Goal: Communication & Community: Ask a question

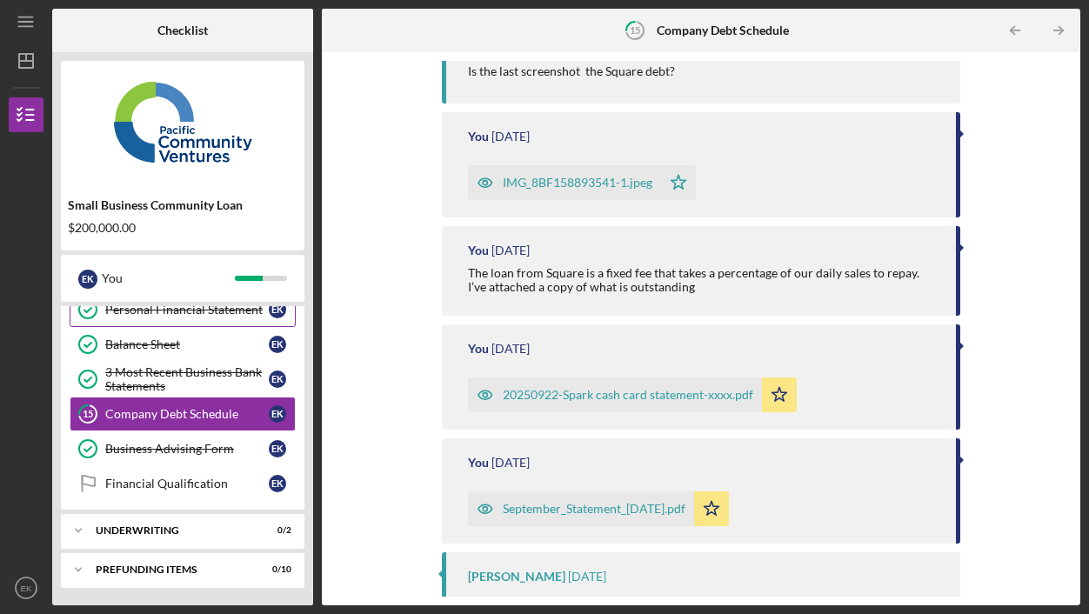
scroll to position [332, 0]
click at [31, 64] on icon "Icon/Dashboard" at bounding box center [25, 60] width 43 height 43
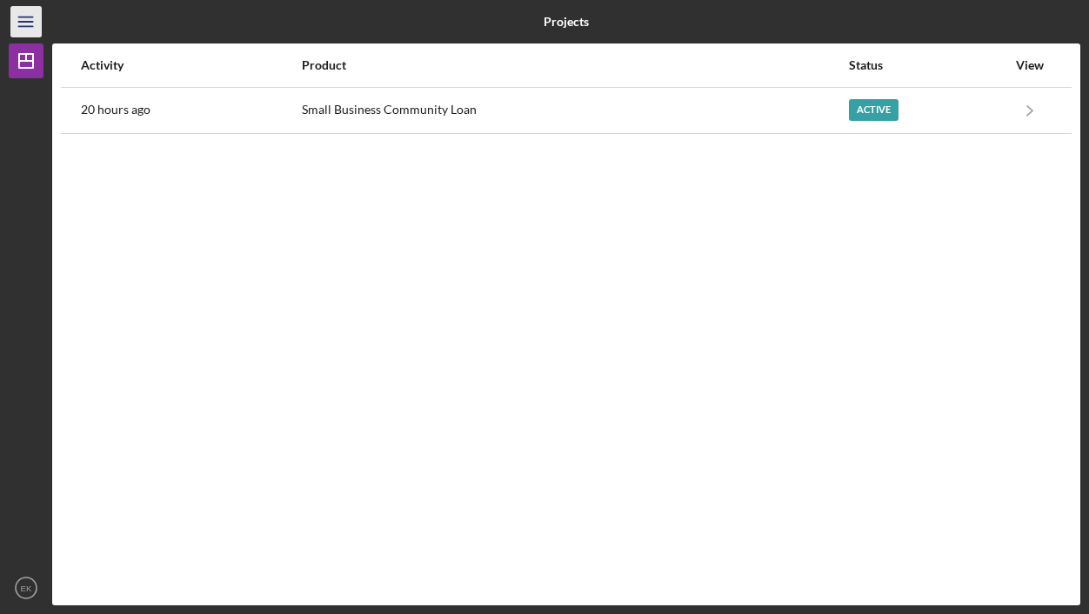
click at [27, 11] on icon "Icon/Menu" at bounding box center [26, 22] width 39 height 39
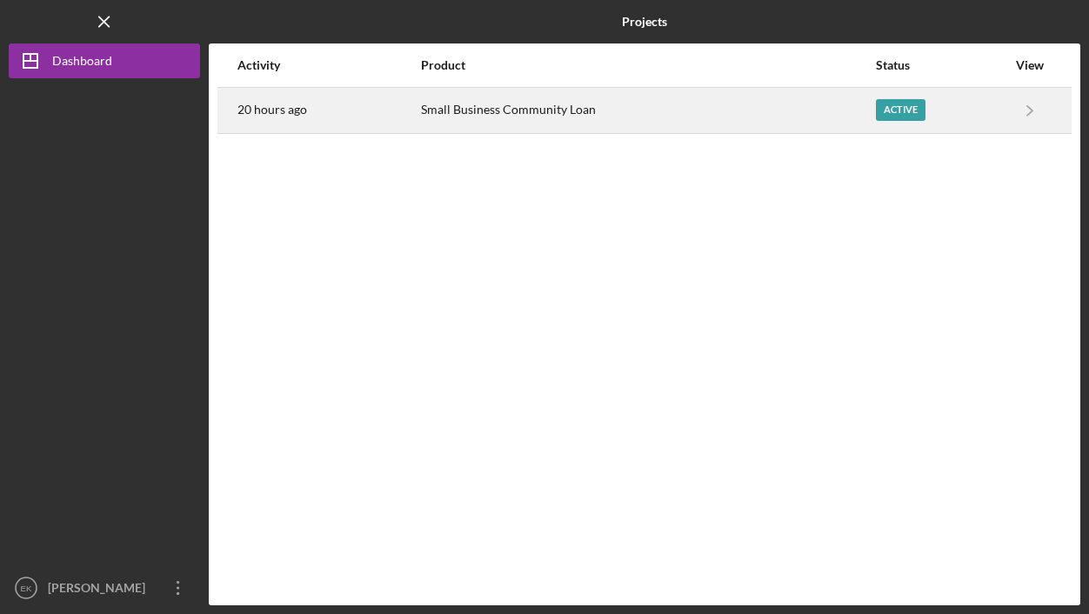
click at [367, 111] on div "20 hours ago" at bounding box center [328, 110] width 182 height 43
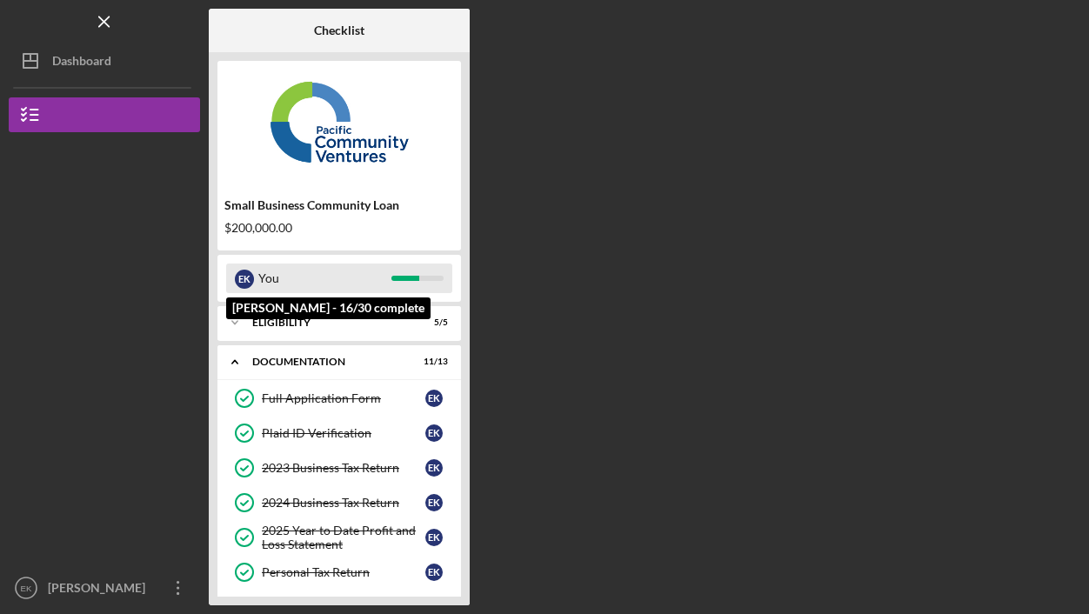
click at [328, 266] on div "You" at bounding box center [324, 278] width 133 height 30
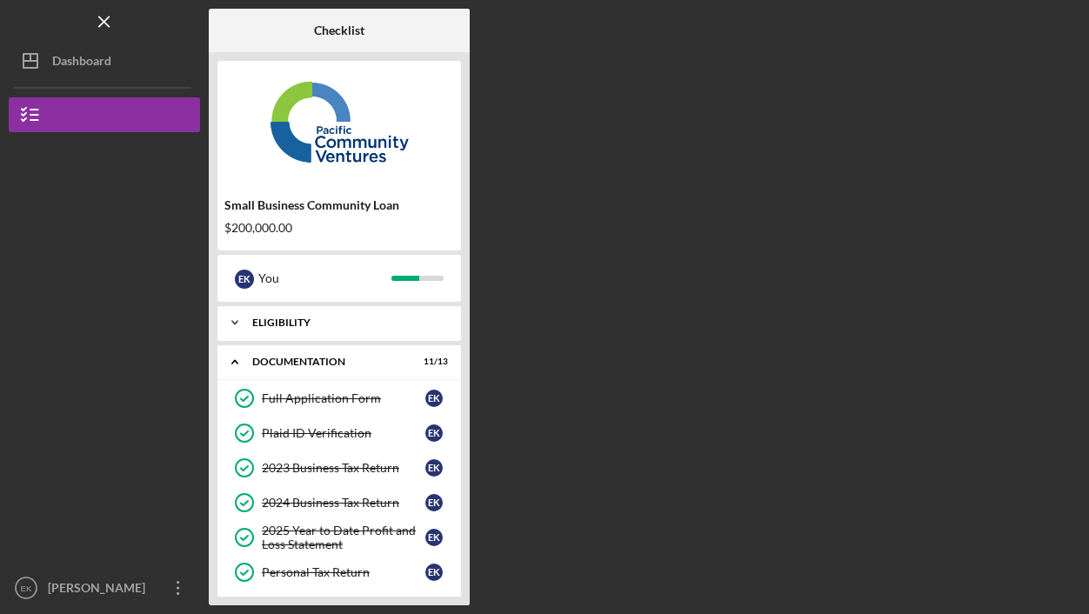
click at [286, 332] on div "Icon/Expander Eligibility 5 / 5" at bounding box center [338, 322] width 243 height 35
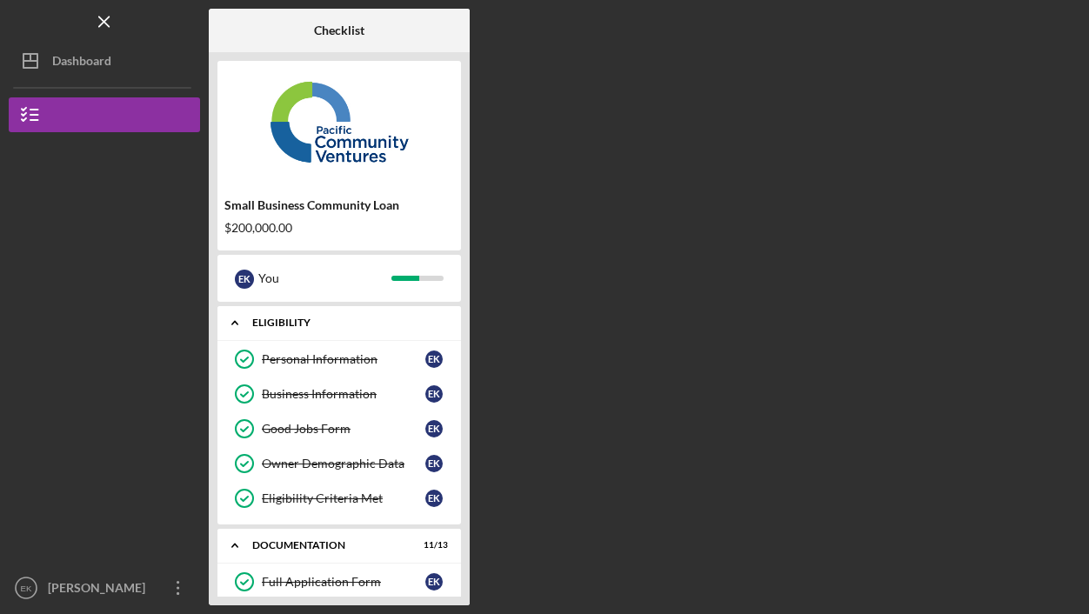
click at [286, 332] on div "Icon/Expander Eligibility 5 / 5" at bounding box center [338, 323] width 243 height 36
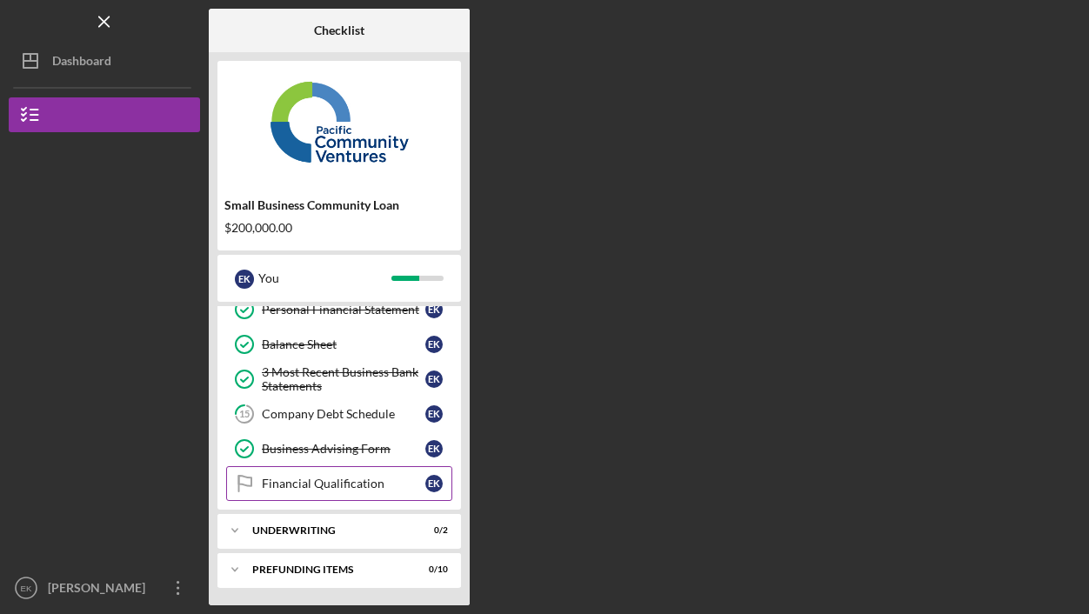
scroll to position [332, 0]
click at [272, 487] on div "Financial Qualification" at bounding box center [343, 483] width 163 height 14
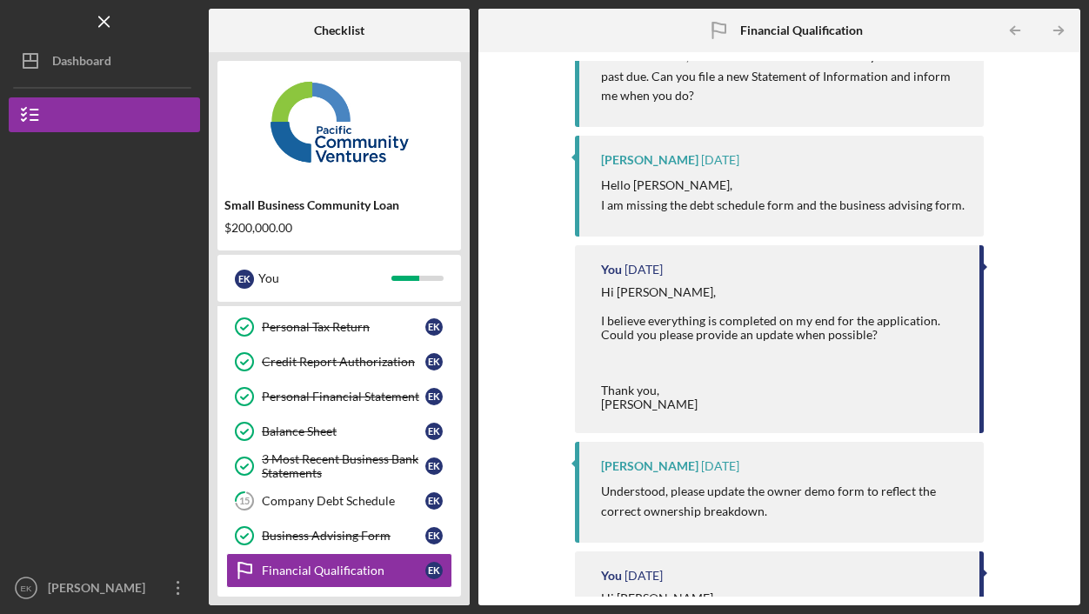
scroll to position [411, 0]
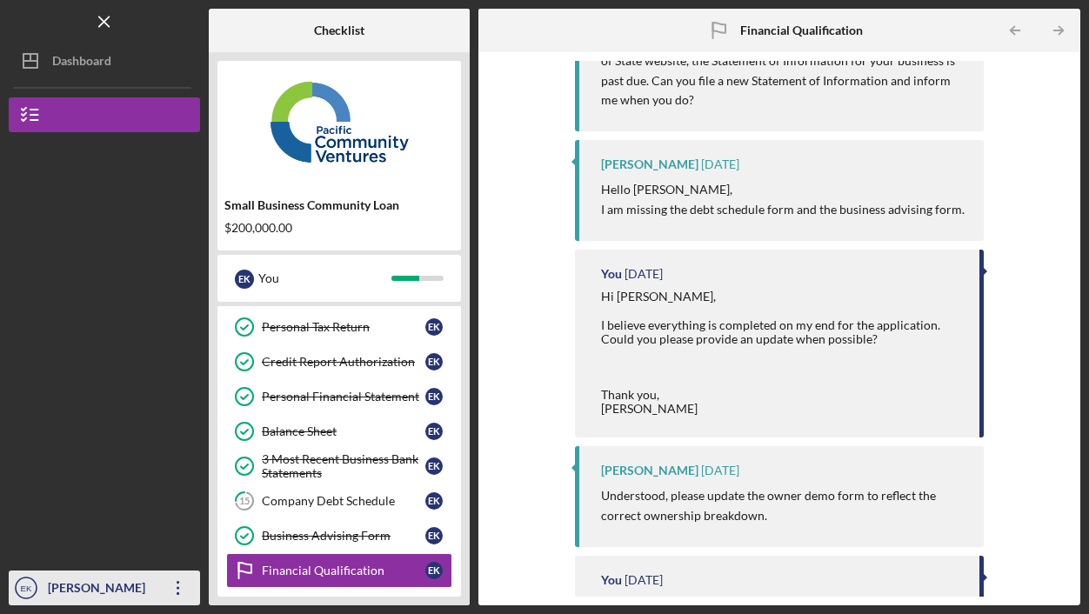
click at [186, 575] on icon "Icon/Overflow" at bounding box center [178, 587] width 43 height 43
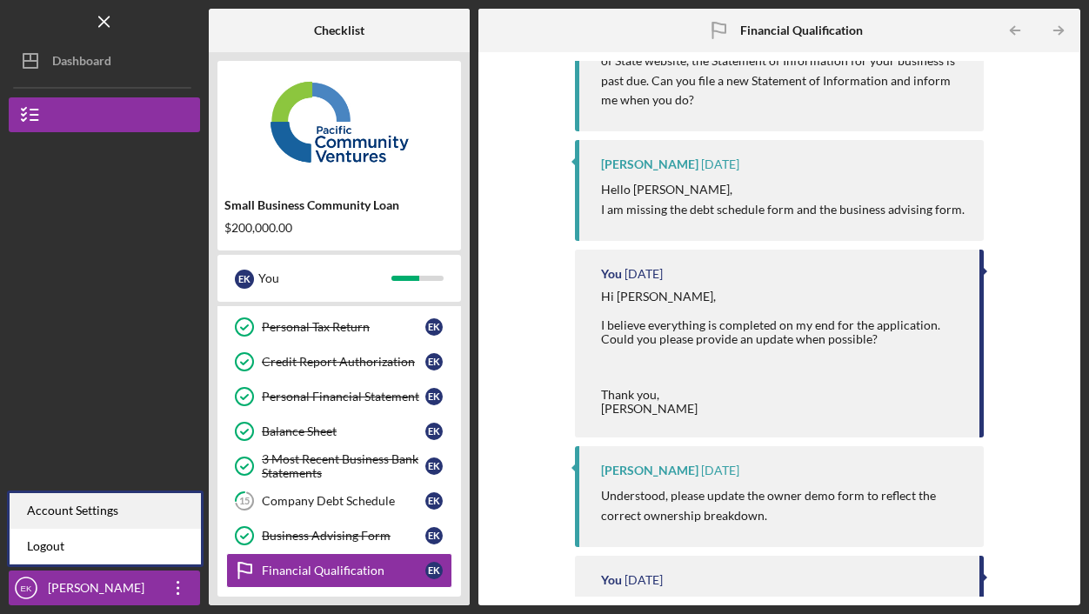
click at [137, 512] on div "Account Settings" at bounding box center [105, 511] width 191 height 36
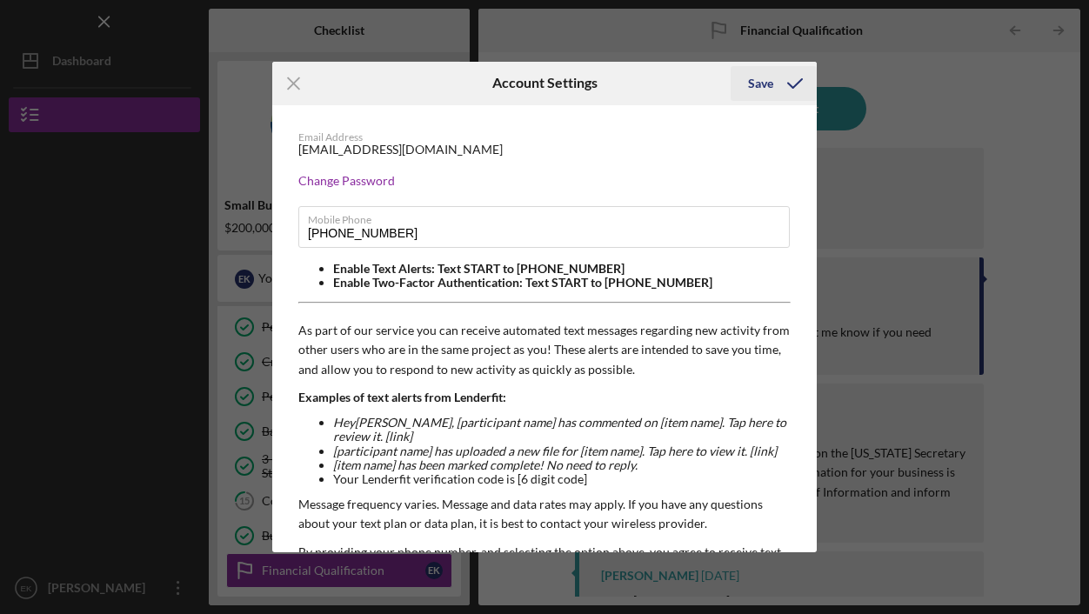
click at [784, 88] on icon "submit" at bounding box center [794, 83] width 43 height 43
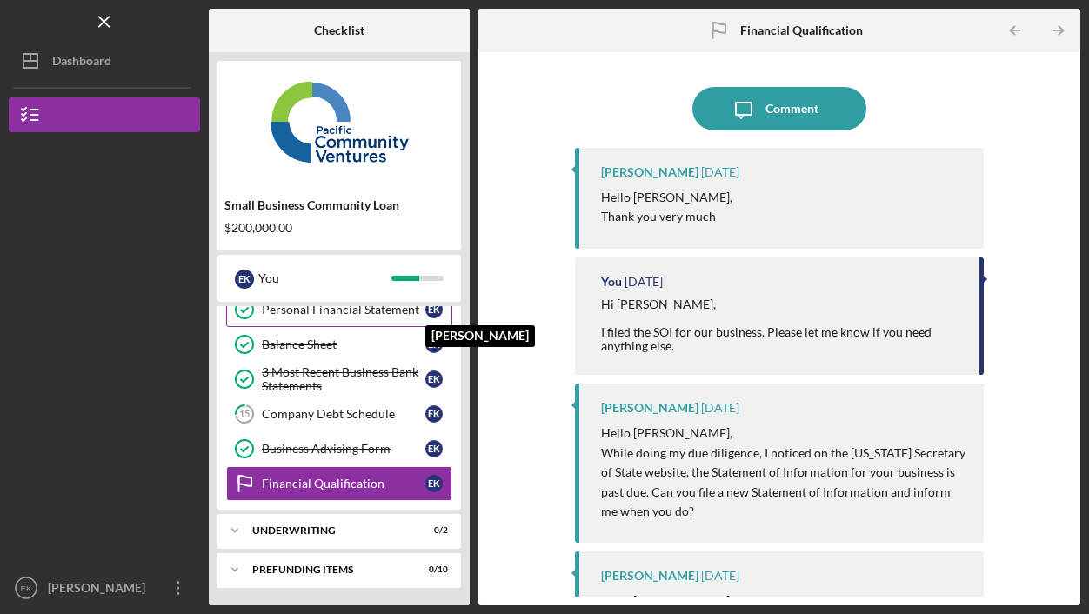
scroll to position [332, 0]
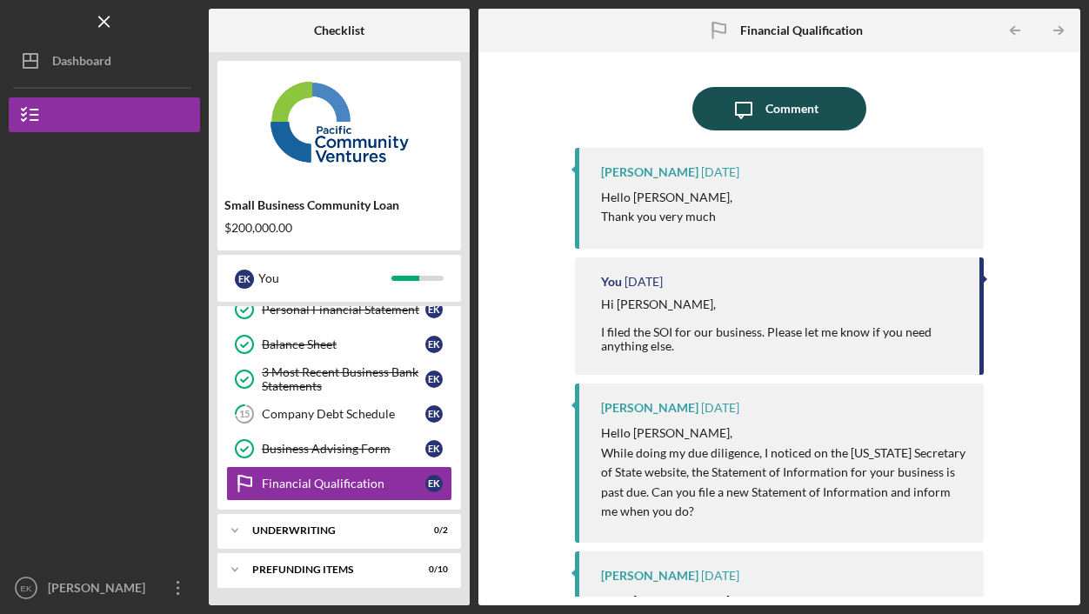
click at [789, 100] on div "Comment" at bounding box center [791, 108] width 53 height 43
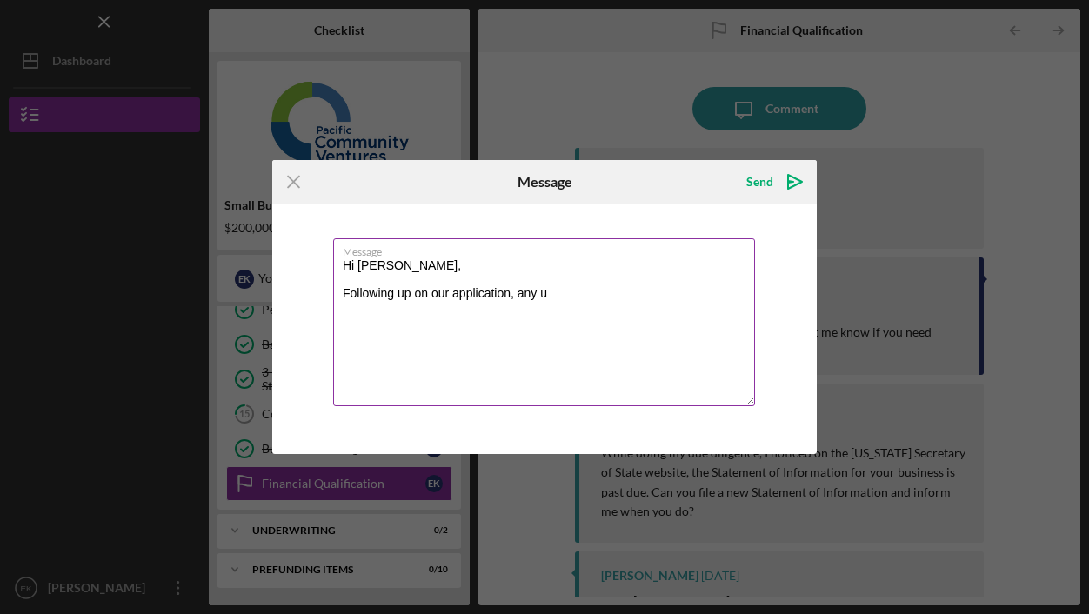
scroll to position [245, 0]
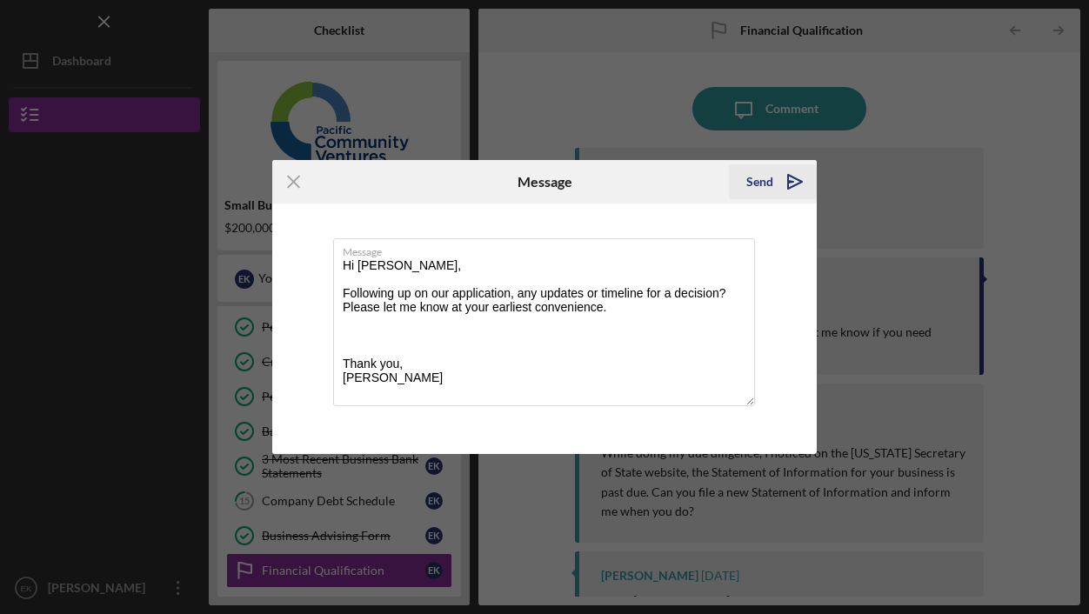
type textarea "Hi [PERSON_NAME], Following up on our application, any updates or timeline for …"
click at [794, 176] on icon "Icon/icon-invite-send" at bounding box center [794, 181] width 43 height 43
